Goal: Find contact information: Find contact information

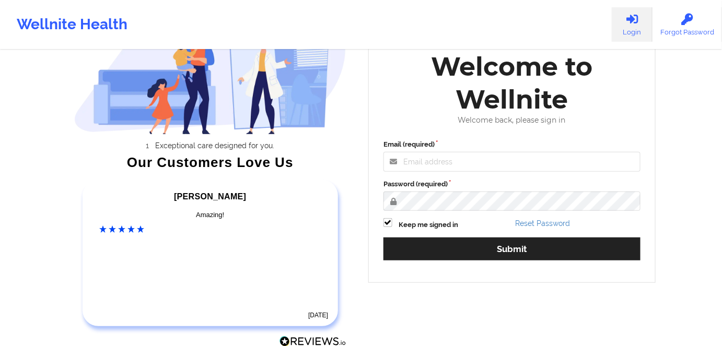
scroll to position [53, 0]
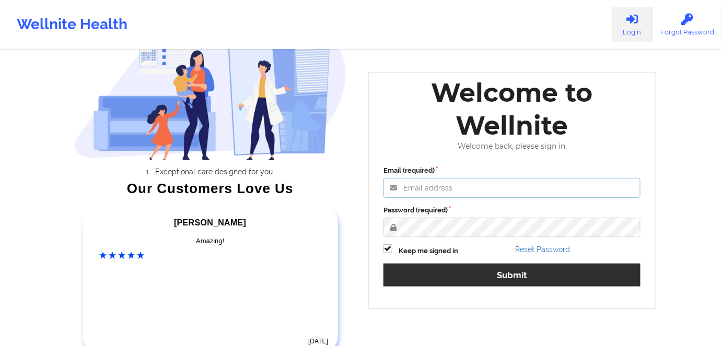
type input "[EMAIL_ADDRESS][PERSON_NAME][DOMAIN_NAME]"
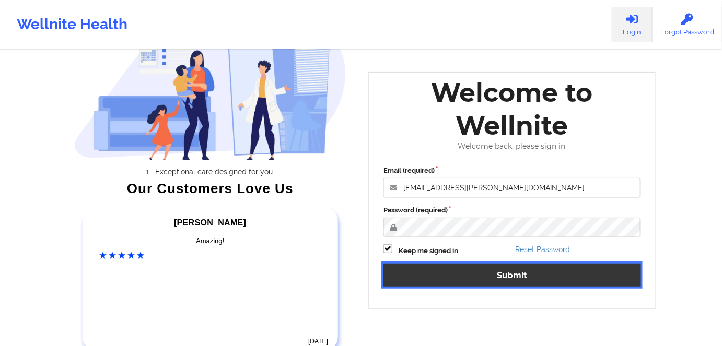
click at [480, 278] on button "Submit" at bounding box center [511, 275] width 257 height 22
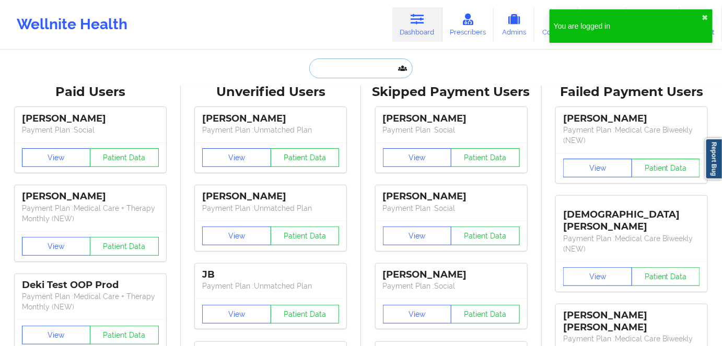
click at [334, 67] on input "text" at bounding box center [360, 69] width 103 height 20
paste input "[PERSON_NAME]"
type input "[PERSON_NAME]"
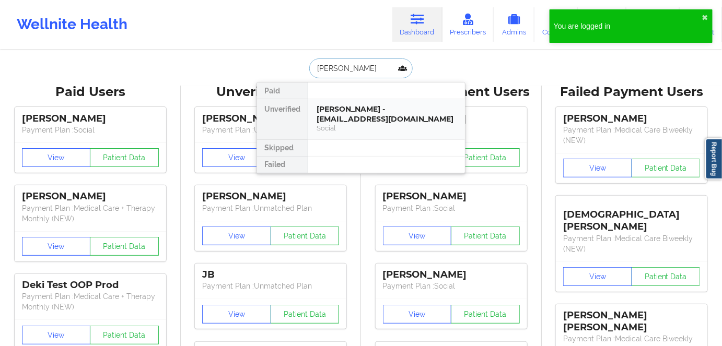
click at [343, 117] on div "[PERSON_NAME] - [EMAIL_ADDRESS][DOMAIN_NAME]" at bounding box center [387, 113] width 140 height 19
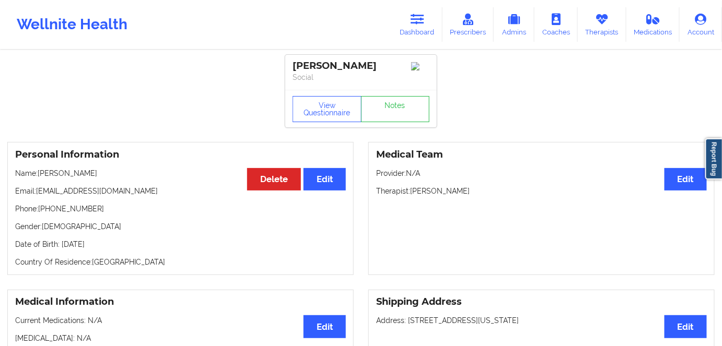
drag, startPoint x: 425, startPoint y: 24, endPoint x: 330, endPoint y: 38, distance: 96.0
click at [424, 24] on icon at bounding box center [418, 19] width 14 height 11
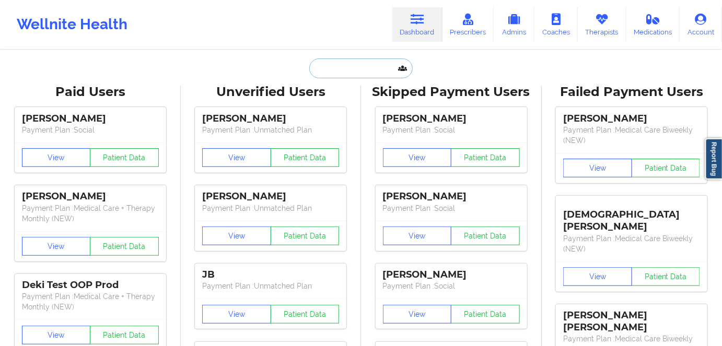
click at [334, 61] on input "text" at bounding box center [360, 69] width 103 height 20
paste input "[PERSON_NAME]"
type input "[PERSON_NAME]"
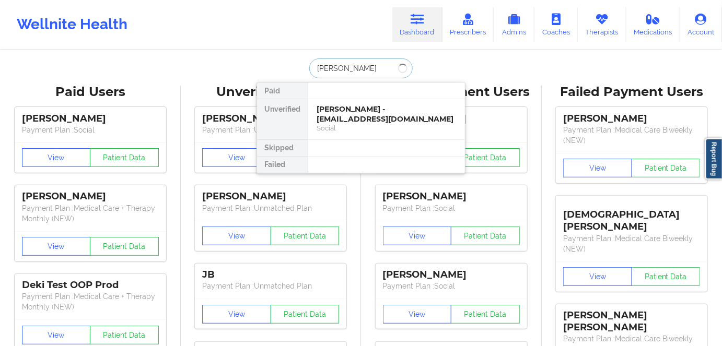
click at [359, 67] on input "[PERSON_NAME]" at bounding box center [360, 69] width 103 height 20
click at [342, 113] on div "[PERSON_NAME] - [EMAIL_ADDRESS][DOMAIN_NAME]" at bounding box center [387, 113] width 140 height 19
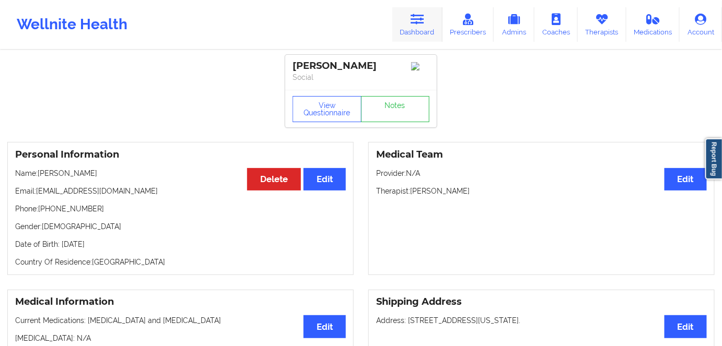
click at [413, 33] on link "Dashboard" at bounding box center [417, 24] width 50 height 34
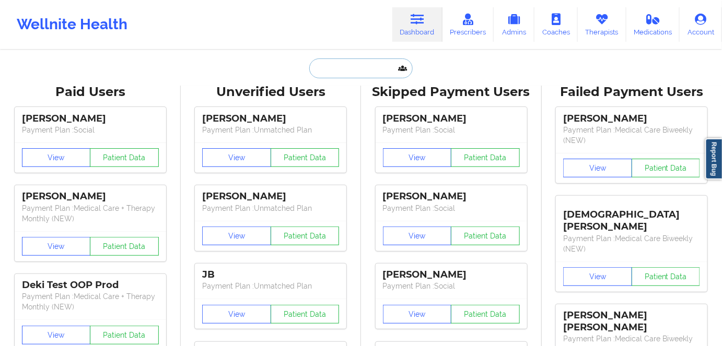
drag, startPoint x: 321, startPoint y: 77, endPoint x: 324, endPoint y: 69, distance: 8.2
click at [321, 77] on input "text" at bounding box center [360, 69] width 103 height 20
paste input "[PERSON_NAME]"
type input "[PERSON_NAME]"
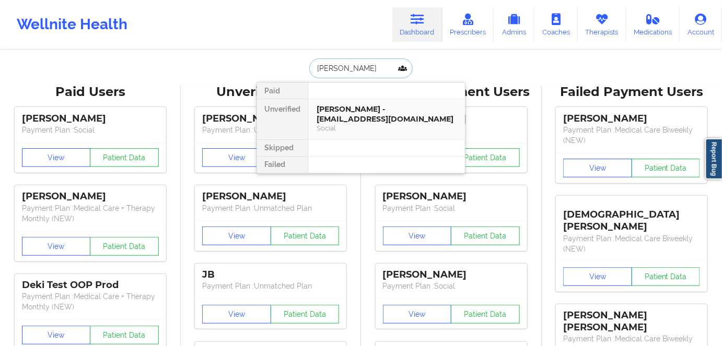
click at [381, 113] on div "[PERSON_NAME] - [EMAIL_ADDRESS][DOMAIN_NAME]" at bounding box center [387, 113] width 140 height 19
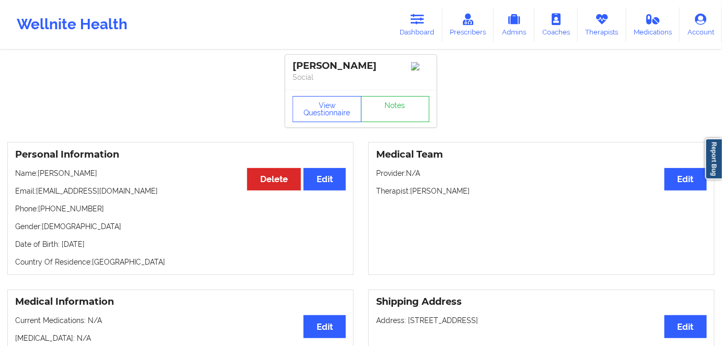
click at [65, 207] on p "Phone: [PHONE_NUMBER]" at bounding box center [180, 209] width 331 height 10
copy p "19738498279"
click at [411, 30] on link "Dashboard" at bounding box center [417, 24] width 50 height 34
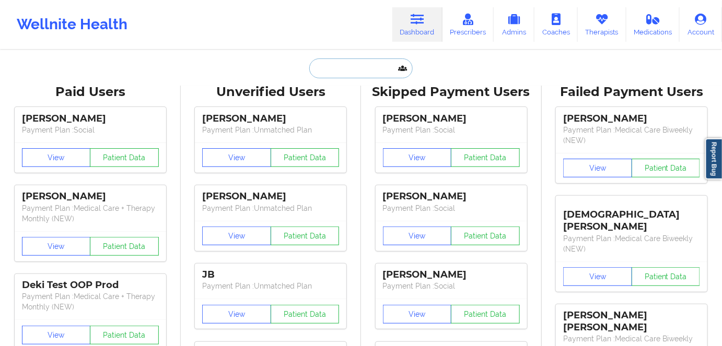
click at [353, 71] on input "text" at bounding box center [360, 69] width 103 height 20
paste input "[PERSON_NAME]"
type input "[PERSON_NAME]"
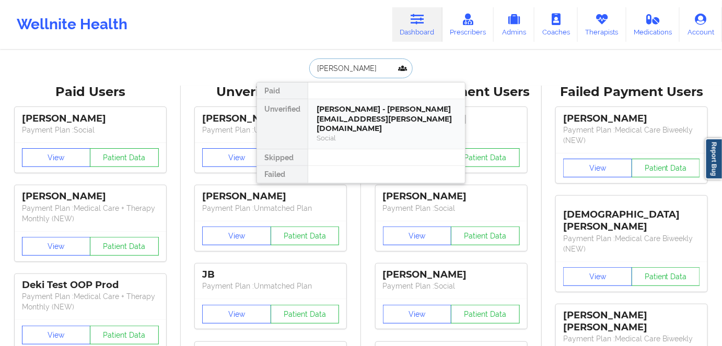
click at [343, 118] on div "[PERSON_NAME] - [PERSON_NAME][EMAIL_ADDRESS][PERSON_NAME][DOMAIN_NAME]" at bounding box center [387, 118] width 140 height 29
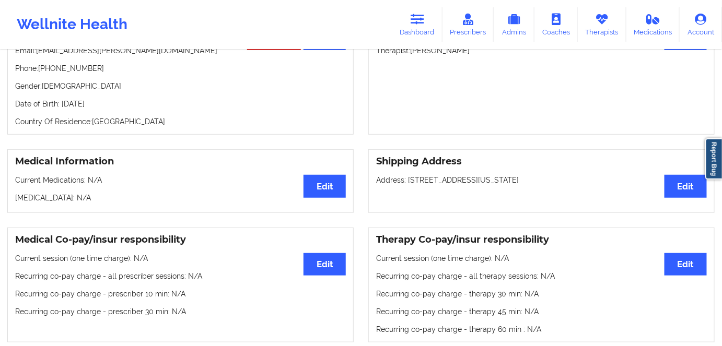
scroll to position [200, 0]
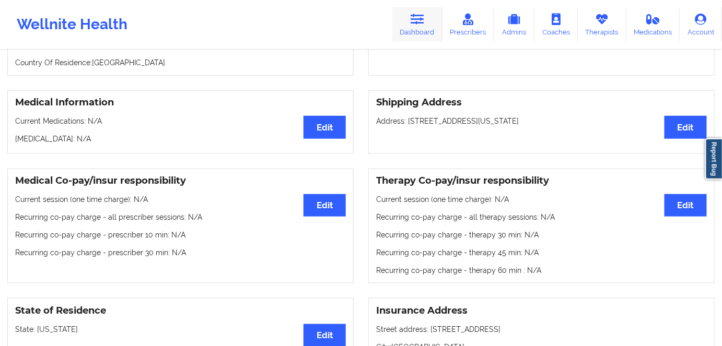
click at [412, 25] on link "Dashboard" at bounding box center [417, 24] width 50 height 34
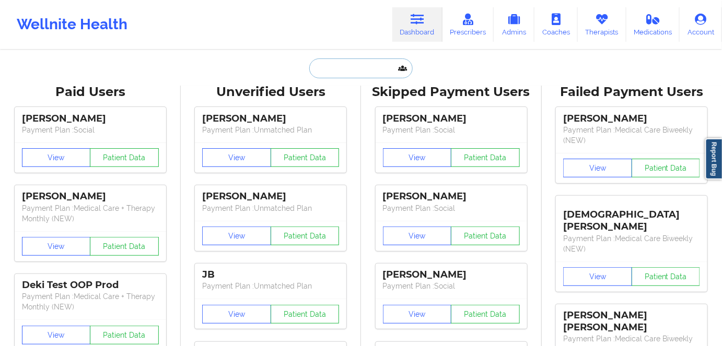
click at [327, 73] on input "text" at bounding box center [360, 69] width 103 height 20
paste input "[PERSON_NAME]"
type input "[PERSON_NAME]"
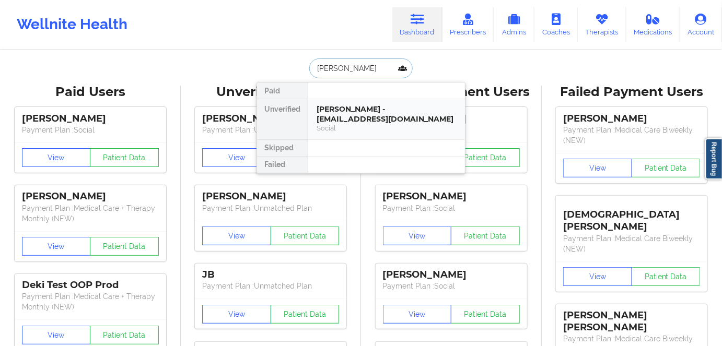
click at [335, 118] on div "[PERSON_NAME] - [EMAIL_ADDRESS][DOMAIN_NAME]" at bounding box center [387, 113] width 140 height 19
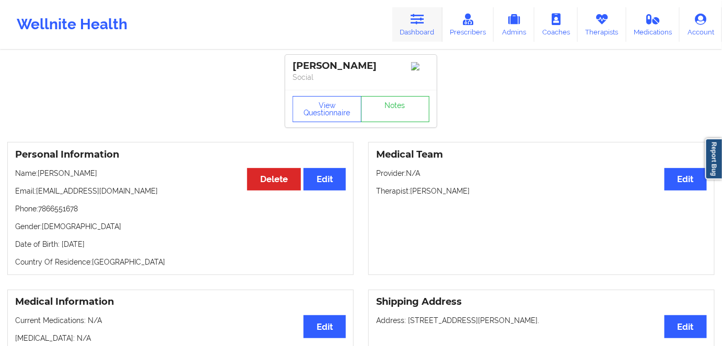
click at [415, 32] on link "Dashboard" at bounding box center [417, 24] width 50 height 34
click at [421, 22] on icon at bounding box center [418, 19] width 14 height 11
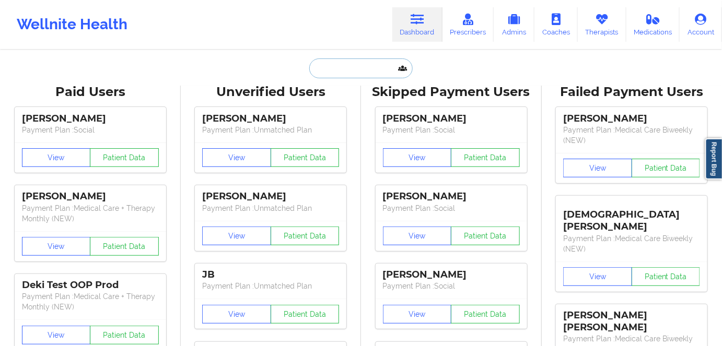
click at [362, 67] on input "text" at bounding box center [360, 69] width 103 height 20
paste input "[PERSON_NAME]"
type input "[PERSON_NAME]"
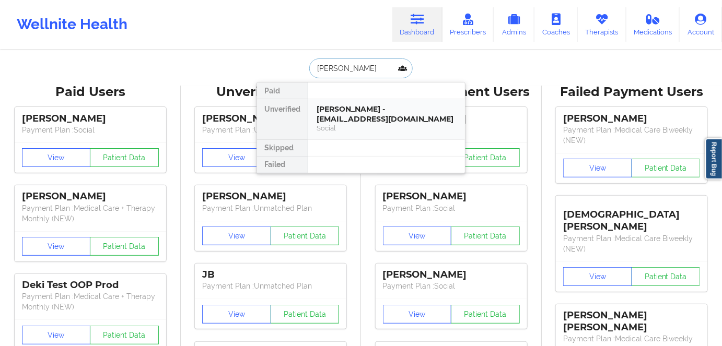
click at [332, 120] on div "[PERSON_NAME] - [EMAIL_ADDRESS][DOMAIN_NAME]" at bounding box center [387, 113] width 140 height 19
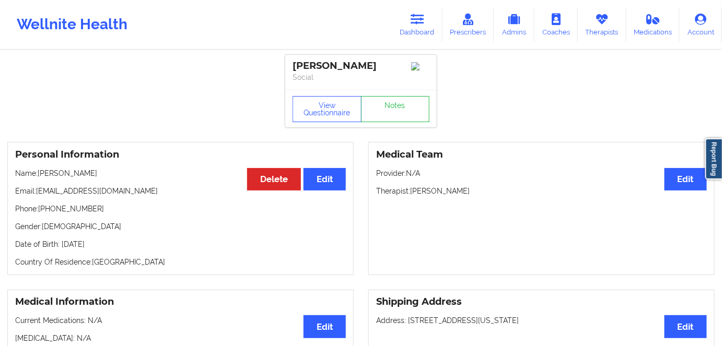
click at [69, 212] on p "Phone: [PHONE_NUMBER]" at bounding box center [180, 209] width 331 height 10
copy p "18505735845"
click at [421, 22] on icon at bounding box center [418, 19] width 14 height 11
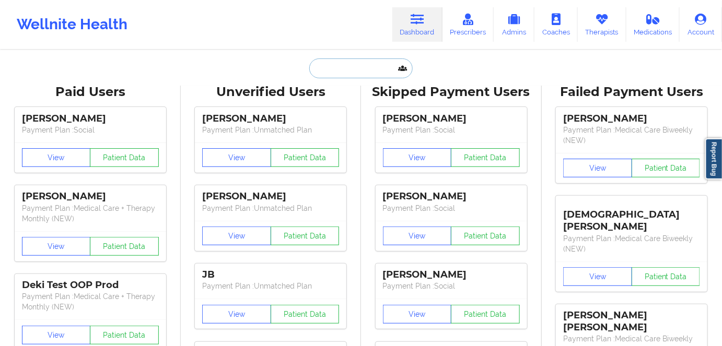
click at [341, 66] on input "text" at bounding box center [360, 69] width 103 height 20
paste input "0206507"
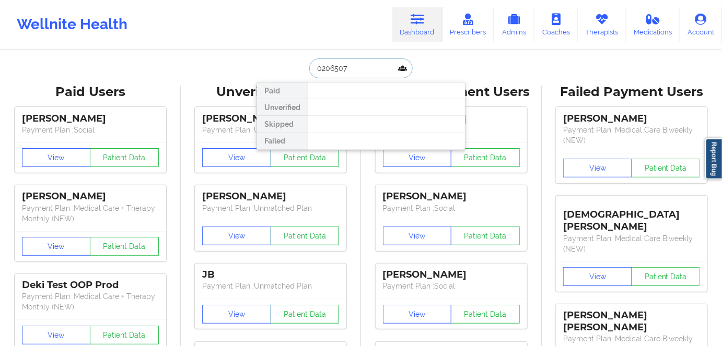
drag, startPoint x: 330, startPoint y: 71, endPoint x: 303, endPoint y: 71, distance: 27.2
click at [304, 71] on div "0206507 Paid Unverified Skipped Failed" at bounding box center [361, 69] width 209 height 20
paste input "[PERSON_NAME]"
type input "[PERSON_NAME]"
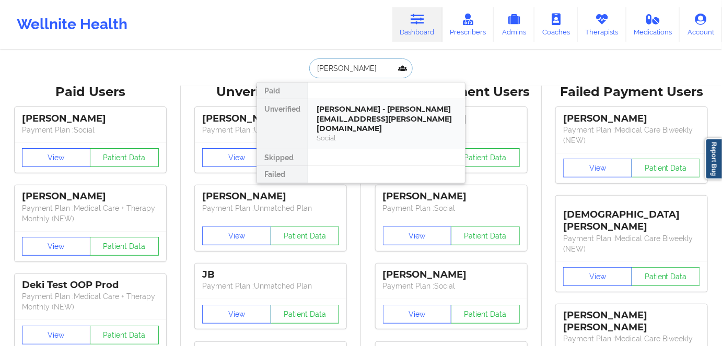
click at [348, 113] on div "[PERSON_NAME] - [PERSON_NAME][EMAIL_ADDRESS][PERSON_NAME][DOMAIN_NAME]" at bounding box center [387, 118] width 140 height 29
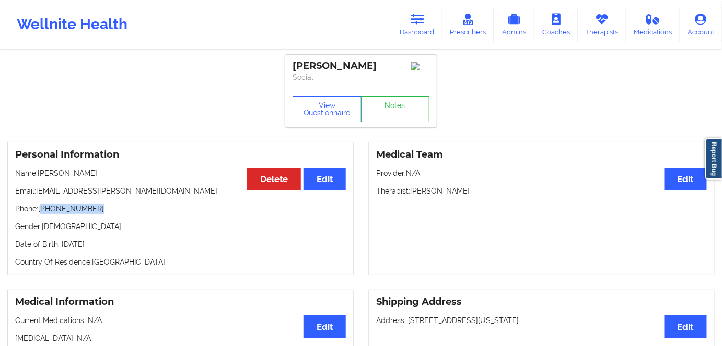
drag, startPoint x: 101, startPoint y: 215, endPoint x: 42, endPoint y: 213, distance: 59.6
click at [42, 213] on p "Phone: [PHONE_NUMBER]" at bounding box center [180, 209] width 331 height 10
copy p "[PHONE_NUMBER]"
